Goal: Information Seeking & Learning: Learn about a topic

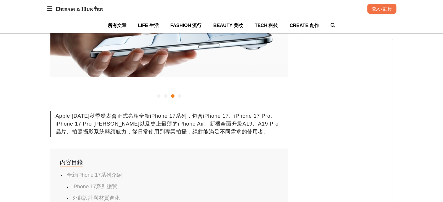
scroll to position [233, 0]
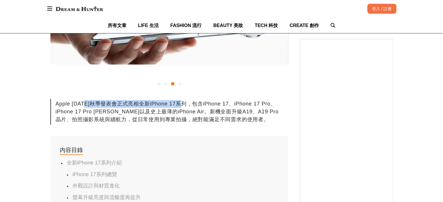
drag, startPoint x: 86, startPoint y: 105, endPoint x: 213, endPoint y: 103, distance: 126.4
click at [213, 103] on div "Apple [DATE]秋季發表會正式亮相全新iPhone 17系列，包含iPhone 17、iPhone 17 Pro、iPhone 17 Pro [PER…" at bounding box center [169, 112] width 238 height 26
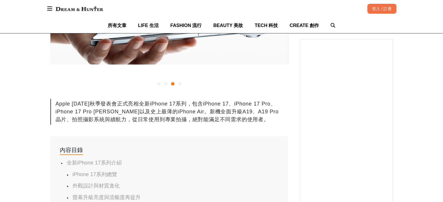
click at [153, 115] on div "Apple [DATE]秋季發表會正式亮相全新iPhone 17系列，包含iPhone 17、iPhone 17 Pro、iPhone 17 Pro [PER…" at bounding box center [169, 112] width 238 height 26
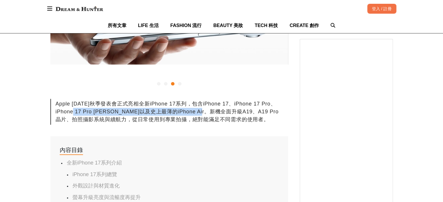
drag, startPoint x: 79, startPoint y: 111, endPoint x: 223, endPoint y: 107, distance: 144.8
click at [223, 108] on div "Apple [DATE]秋季發表會正式亮相全新iPhone 17系列，包含iPhone 17、iPhone 17 Pro、iPhone 17 Pro [PER…" at bounding box center [169, 112] width 238 height 26
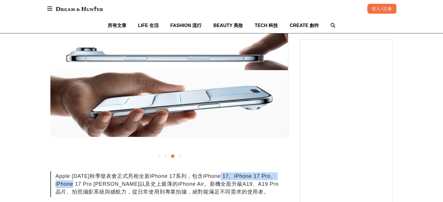
scroll to position [175, 0]
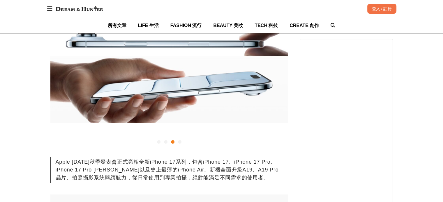
click at [168, 170] on div "Apple [DATE]秋季發表會正式亮相全新iPhone 17系列，包含iPhone 17、iPhone 17 Pro、iPhone 17 Pro [PER…" at bounding box center [169, 170] width 238 height 26
drag, startPoint x: 153, startPoint y: 170, endPoint x: 243, endPoint y: 170, distance: 90.3
click at [243, 170] on div "Apple [DATE]秋季發表會正式亮相全新iPhone 17系列，包含iPhone 17、iPhone 17 Pro、iPhone 17 Pro [PER…" at bounding box center [169, 170] width 238 height 26
click at [260, 170] on div "Apple [DATE]秋季發表會正式亮相全新iPhone 17系列，包含iPhone 17、iPhone 17 Pro、iPhone 17 Pro [PER…" at bounding box center [169, 170] width 238 height 26
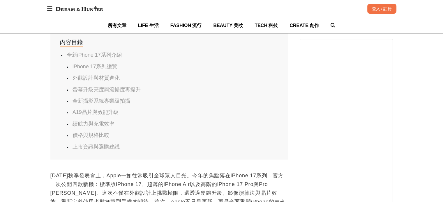
scroll to position [379, 0]
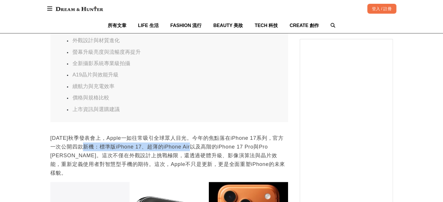
drag, startPoint x: 91, startPoint y: 150, endPoint x: 197, endPoint y: 150, distance: 106.0
click at [197, 150] on p "[DATE]秋季發表會上，Apple一如往常吸引全球眾人目光。今年的焦點落在iPhone 17系列，官方一次公開四款新機：標準版iPhone 17、超薄的iP…" at bounding box center [169, 156] width 238 height 44
click at [198, 145] on p "[DATE]秋季發表會上，Apple一如往常吸引全球眾人目光。今年的焦點落在iPhone 17系列，官方一次公開四款新機：標準版iPhone 17、超薄的iP…" at bounding box center [169, 156] width 238 height 44
drag, startPoint x: 107, startPoint y: 146, endPoint x: 188, endPoint y: 146, distance: 81.3
click at [188, 146] on p "[DATE]秋季發表會上，Apple一如往常吸引全球眾人目光。今年的焦點落在iPhone 17系列，官方一次公開四款新機：標準版iPhone 17、超薄的iP…" at bounding box center [169, 156] width 238 height 44
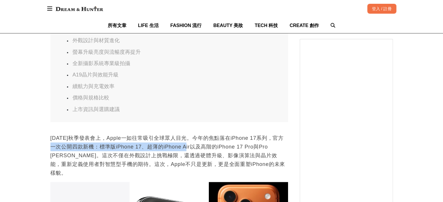
drag, startPoint x: 154, startPoint y: 148, endPoint x: 157, endPoint y: 148, distance: 3.5
click at [154, 148] on p "[DATE]秋季發表會上，Apple一如往常吸引全球眾人目光。今年的焦點落在iPhone 17系列，官方一次公開四款新機：標準版iPhone 17、超薄的iP…" at bounding box center [169, 156] width 238 height 44
click at [157, 151] on p "[DATE]秋季發表會上，Apple一如往常吸引全球眾人目光。今年的焦點落在iPhone 17系列，官方一次公開四款新機：標準版iPhone 17、超薄的iP…" at bounding box center [169, 156] width 238 height 44
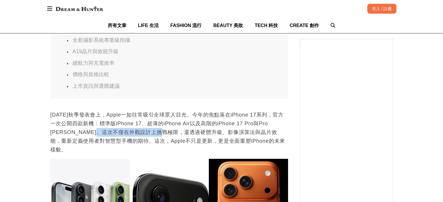
drag, startPoint x: 103, startPoint y: 130, endPoint x: 175, endPoint y: 131, distance: 71.9
click at [170, 130] on p "[DATE]秋季發表會上，Apple一如往常吸引全球眾人目光。今年的焦點落在iPhone 17系列，官方一次公開四款新機：標準版iPhone 17、超薄的iP…" at bounding box center [169, 133] width 238 height 44
click at [250, 131] on p "[DATE]秋季發表會上，Apple一如往常吸引全球眾人目光。今年的焦點落在iPhone 17系列，官方一次公開四款新機：標準版iPhone 17、超薄的iP…" at bounding box center [169, 133] width 238 height 44
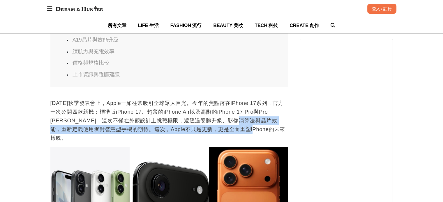
click at [273, 116] on p "[DATE]秋季發表會上，Apple一如往常吸引全球眾人目光。今年的焦點落在iPhone 17系列，官方一次公開四款新機：標準版iPhone 17、超薄的iP…" at bounding box center [169, 121] width 238 height 44
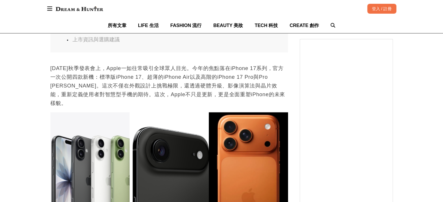
scroll to position [0, 0]
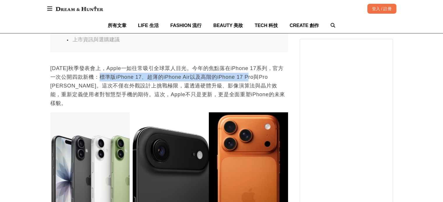
drag, startPoint x: 105, startPoint y: 75, endPoint x: 250, endPoint y: 78, distance: 145.1
click at [250, 78] on p "[DATE]秋季發表會上，Apple一如往常吸引全球眾人目光。今年的焦點落在iPhone 17系列，官方一次公開四款新機：標準版iPhone 17、超薄的iP…" at bounding box center [169, 86] width 238 height 44
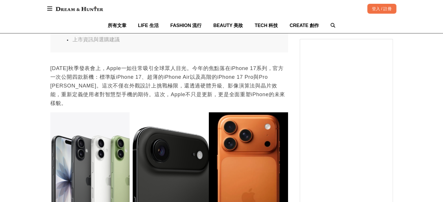
click at [165, 83] on p "[DATE]秋季發表會上，Apple一如往常吸引全球眾人目光。今年的焦點落在iPhone 17系列，官方一次公開四款新機：標準版iPhone 17、超薄的iP…" at bounding box center [169, 86] width 238 height 44
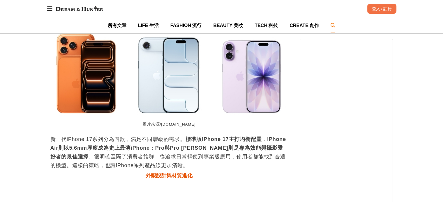
scroll to position [0, 238]
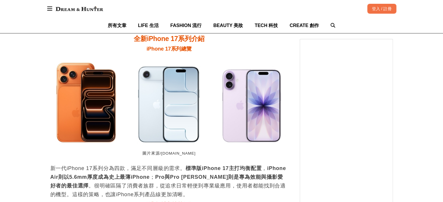
scroll to position [0, 0]
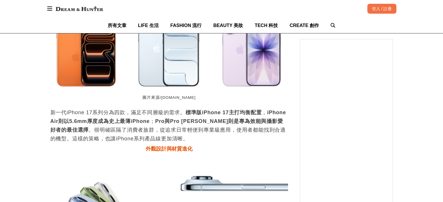
scroll to position [734, 0]
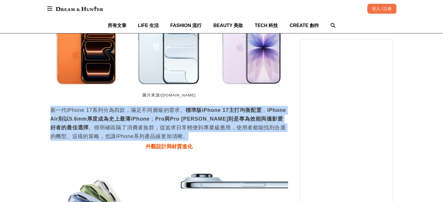
drag, startPoint x: 156, startPoint y: 126, endPoint x: 47, endPoint y: 98, distance: 112.6
drag, startPoint x: 171, startPoint y: 107, endPoint x: 164, endPoint y: 108, distance: 7.3
click at [171, 116] on strong "Pro與Pro [PERSON_NAME]則是專為效能與攝影愛好者的最佳選擇" at bounding box center [166, 123] width 233 height 15
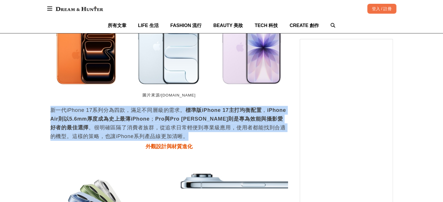
click at [52, 111] on strong "iPhone Air則以5.6mm厚度成為史上最薄iPhone" at bounding box center [168, 114] width 236 height 15
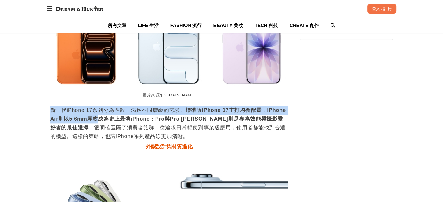
drag, startPoint x: 52, startPoint y: 105, endPoint x: 149, endPoint y: 123, distance: 97.9
click at [98, 112] on p "新一代iPhone 17系列分為四款，滿足不同層級的需求。 標準版iPhone 17主打均衡配置 ， iPhone Air則以5.6mm厚度成為史上最薄iPh…" at bounding box center [169, 123] width 238 height 35
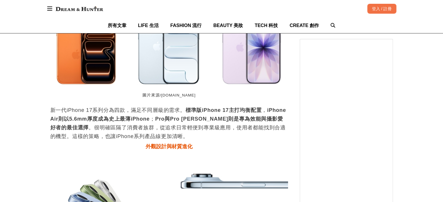
click at [150, 124] on p "新一代iPhone 17系列分為四款，滿足不同層級的需求。 標準版iPhone 17主打均衡配置 ， iPhone Air則以5.6mm厚度成為史上最薄iPh…" at bounding box center [169, 123] width 238 height 35
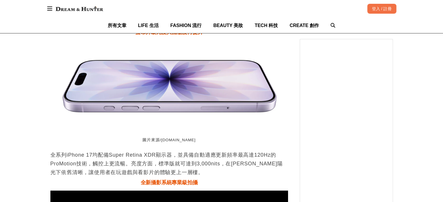
scroll to position [1025, 0]
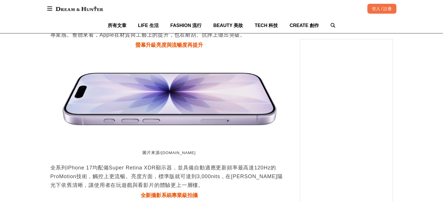
click at [280, 163] on p "全系列iPhone 17均配備Super Retina XDR顯示器，並具備自動適應更新頻率最高達120Hz的ProMotion技術，觸控上更流暢。亮度方面，…" at bounding box center [169, 176] width 238 height 26
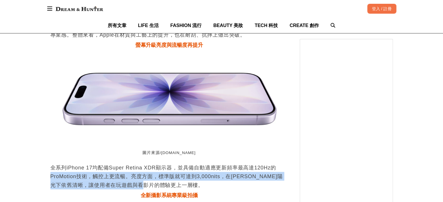
scroll to position [0, 475]
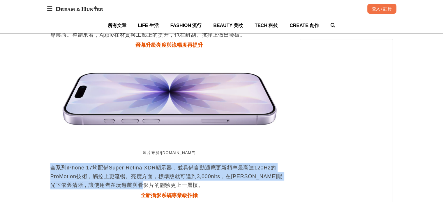
drag, startPoint x: 164, startPoint y: 174, endPoint x: 47, endPoint y: 158, distance: 117.9
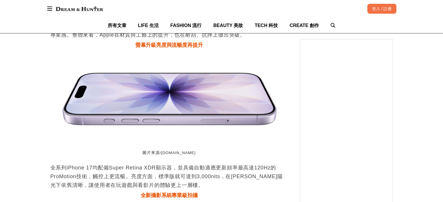
click at [182, 163] on p "全系列iPhone 17均配備Super Retina XDR顯示器，並具備自動適應更新頻率最高達120Hz的ProMotion技術，觸控上更流暢。亮度方面，…" at bounding box center [169, 176] width 238 height 26
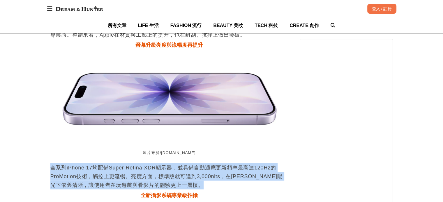
click at [182, 163] on p "全系列iPhone 17均配備Super Retina XDR顯示器，並具備自動適應更新頻率最高達120Hz的ProMotion技術，觸控上更流暢。亮度方面，…" at bounding box center [169, 176] width 238 height 26
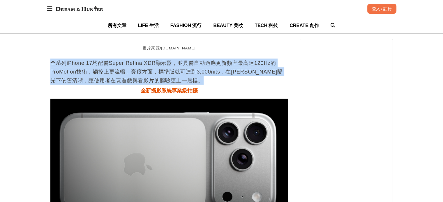
scroll to position [1229, 0]
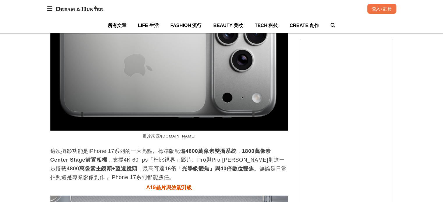
drag, startPoint x: 227, startPoint y: 159, endPoint x: 233, endPoint y: 156, distance: 7.3
click at [227, 159] on p "這次攝影功能是iPhone 17系列的一大亮點。標準版配備 4800萬像素雙攝系統 ， 1800萬像素Center Stage前置相機 ，支援4K 60 fp…" at bounding box center [169, 164] width 238 height 35
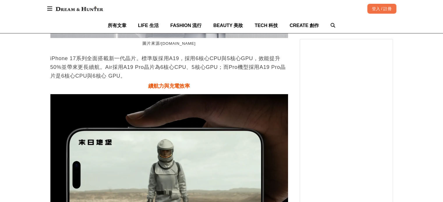
scroll to position [1491, 0]
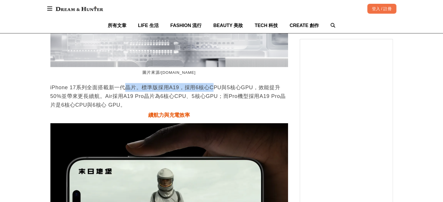
drag, startPoint x: 127, startPoint y: 80, endPoint x: 226, endPoint y: 81, distance: 99.0
click at [217, 83] on p "iPhone 17系列全面搭載新一代晶片。標準版採用A19，採用6核心CPU與5核心GPU，效能提升50%並帶來更長續航。Air採用A19 Pro晶片為6核心…" at bounding box center [169, 96] width 238 height 26
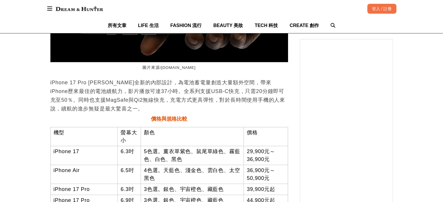
scroll to position [1753, 0]
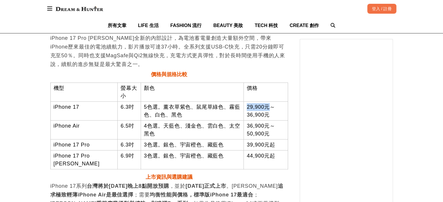
click at [268, 102] on td "29,900元～36,900元" at bounding box center [266, 111] width 44 height 19
click at [268, 121] on td "36,900元～50,900元" at bounding box center [266, 130] width 44 height 19
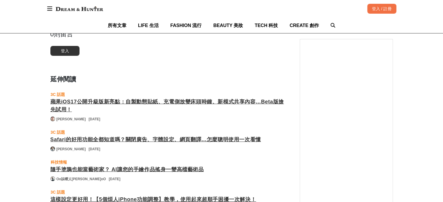
scroll to position [2132, 0]
